Goal: Information Seeking & Learning: Learn about a topic

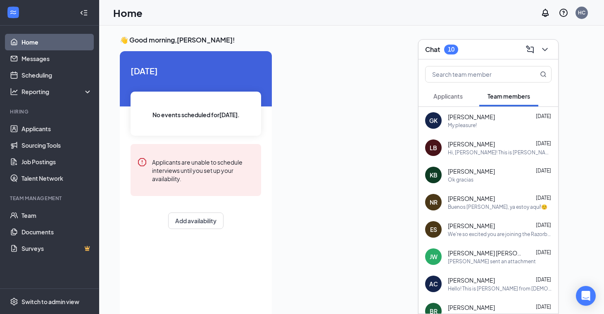
click at [492, 145] on div "[PERSON_NAME] [DATE]" at bounding box center [500, 144] width 104 height 8
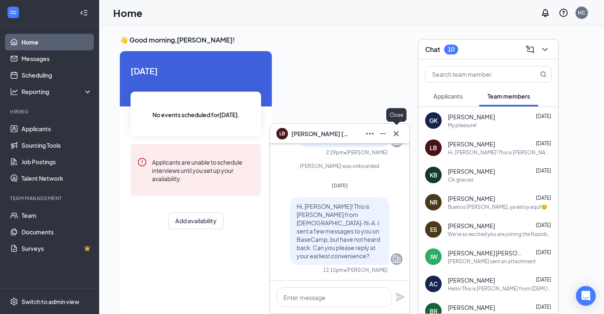
click at [396, 135] on icon "Cross" at bounding box center [396, 134] width 10 height 10
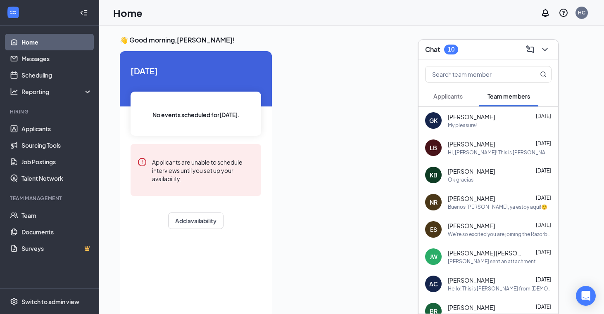
click at [436, 47] on h3 "Chat" at bounding box center [432, 49] width 15 height 9
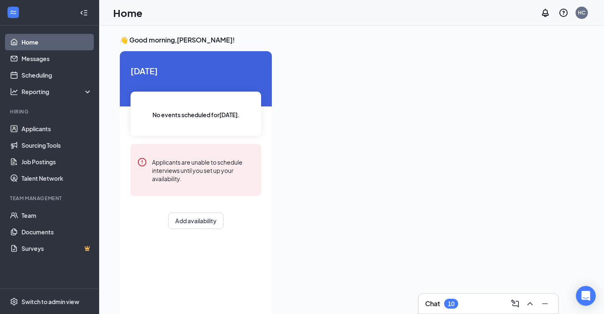
click at [469, 307] on div "Chat 10" at bounding box center [488, 303] width 126 height 13
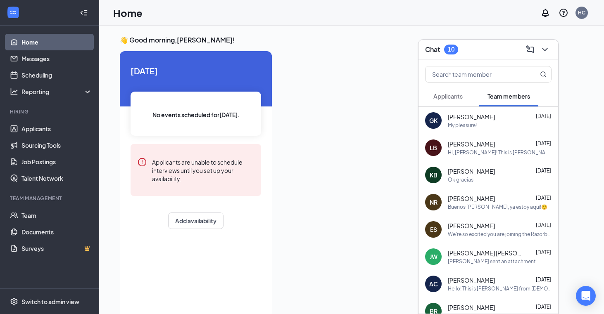
click at [445, 105] on button "Applicants" at bounding box center [448, 96] width 46 height 21
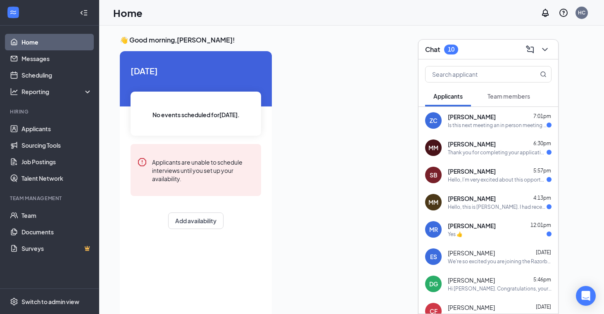
click at [487, 227] on div "[PERSON_NAME] 12:01pm" at bounding box center [500, 226] width 104 height 8
click at [484, 211] on div "MM [PERSON_NAME] 4:13pm Hello, this is [PERSON_NAME]. I had recently interviewe…" at bounding box center [488, 202] width 140 height 27
click at [481, 176] on div "[PERSON_NAME] 5:57pm Hello, I’m very excited about this opportunity! If you nee…" at bounding box center [500, 175] width 104 height 16
click at [479, 151] on div "Thank you for completing your application for the Front of House Team Member po…" at bounding box center [497, 152] width 99 height 7
click at [477, 120] on span "[PERSON_NAME]" at bounding box center [472, 117] width 48 height 8
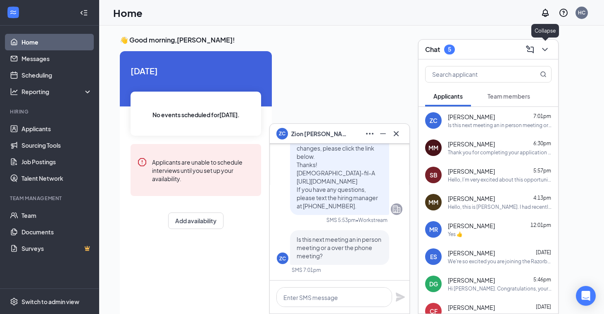
click at [545, 49] on icon "ChevronDown" at bounding box center [545, 50] width 10 height 10
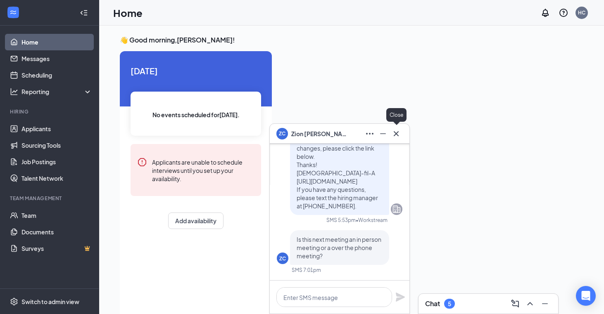
click at [395, 133] on icon "Cross" at bounding box center [396, 133] width 5 height 5
